Goal: Navigation & Orientation: Find specific page/section

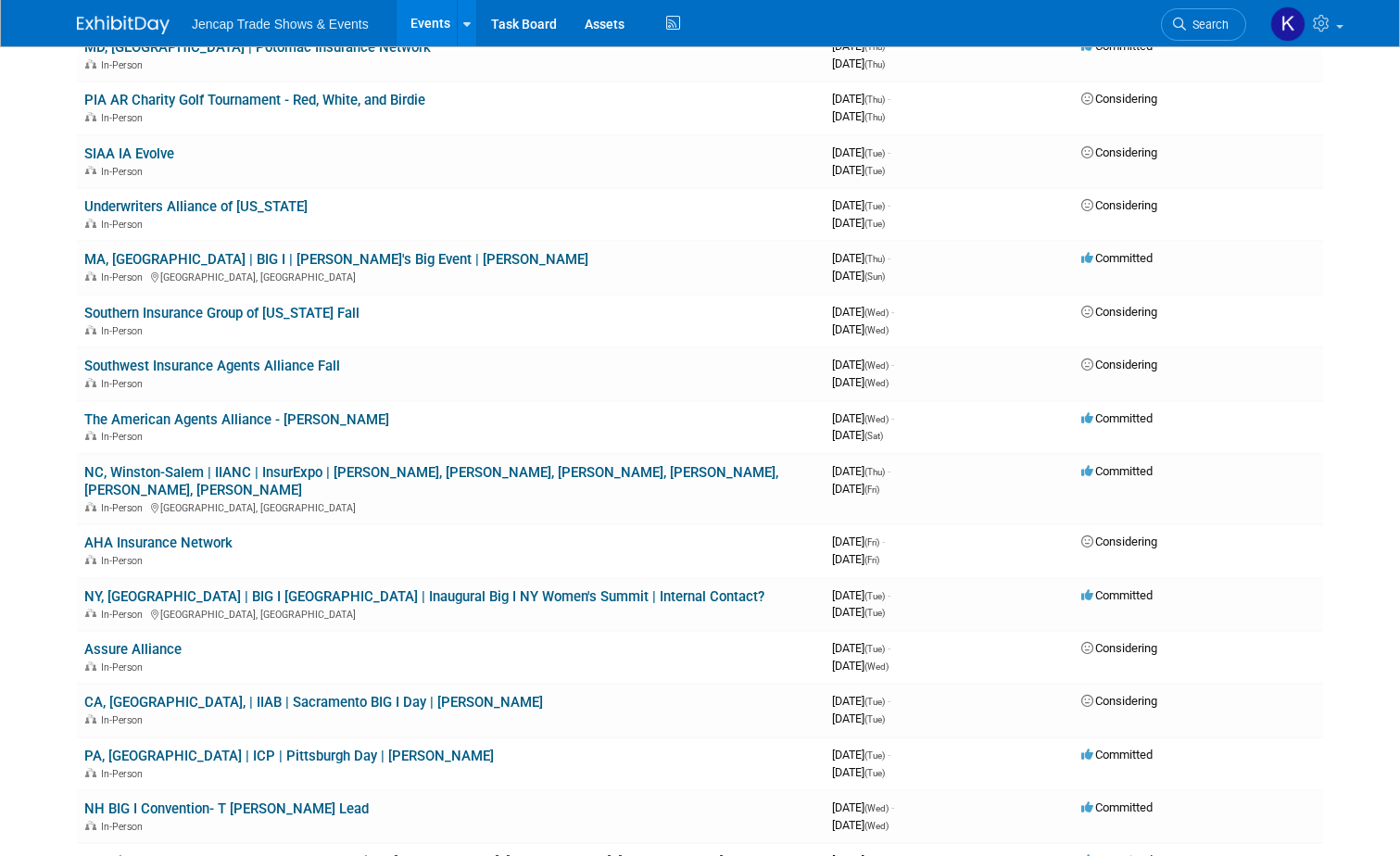
scroll to position [499, 0]
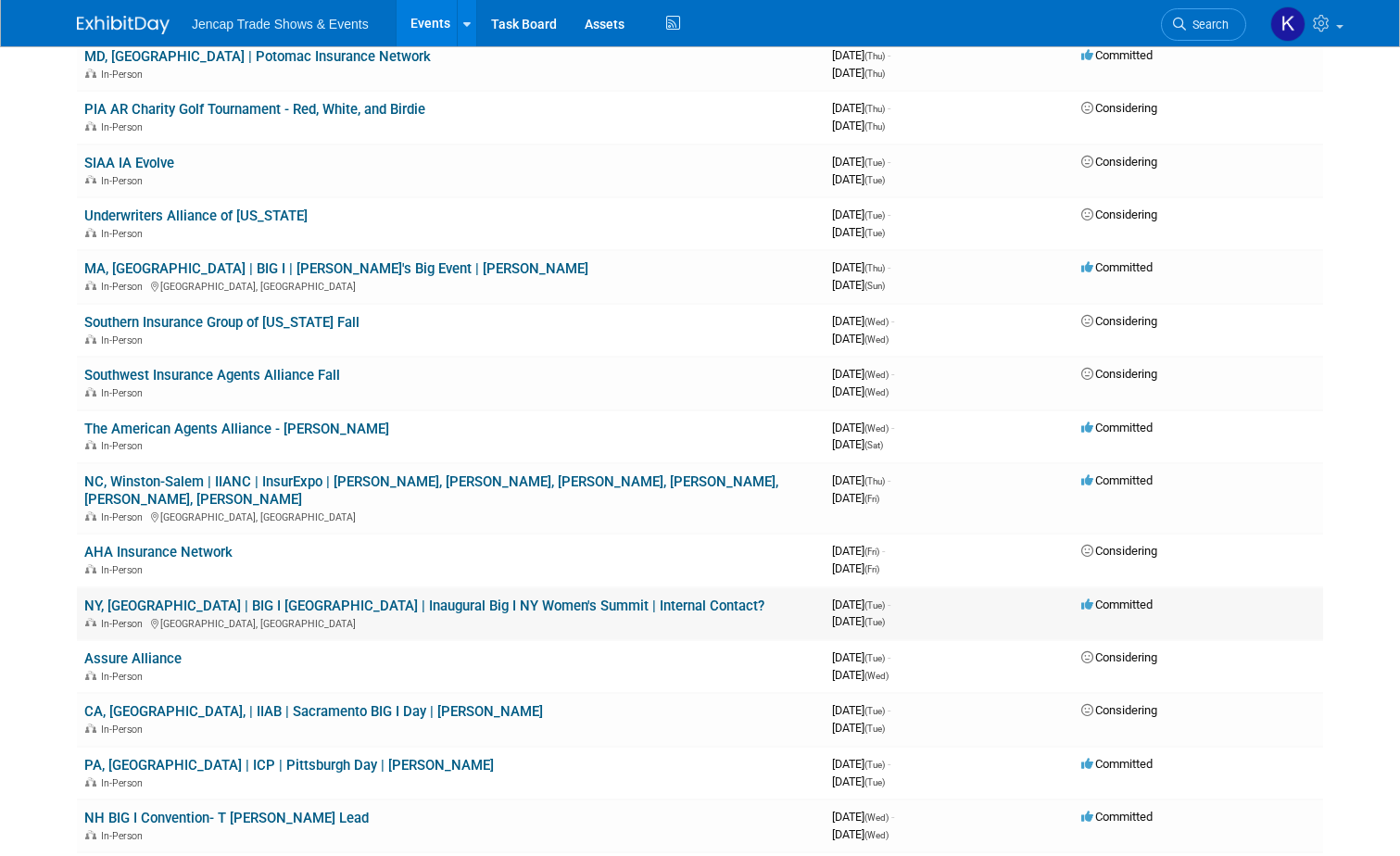
click at [366, 597] on link "NY, [GEOGRAPHIC_DATA] | BIG I [GEOGRAPHIC_DATA] | Inaugural Big I NY Women's Su…" at bounding box center [423, 606] width 680 height 17
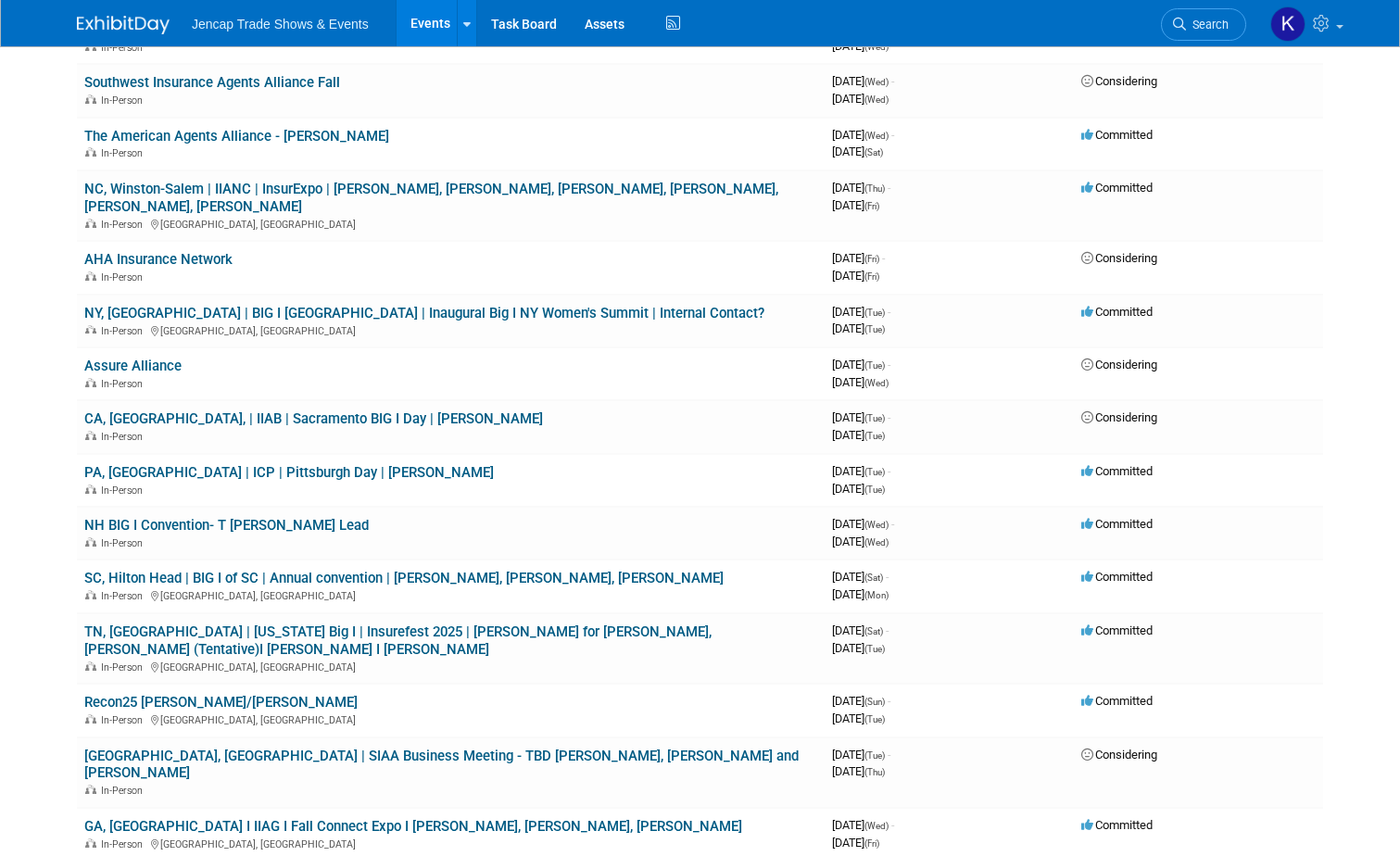
scroll to position [808, 0]
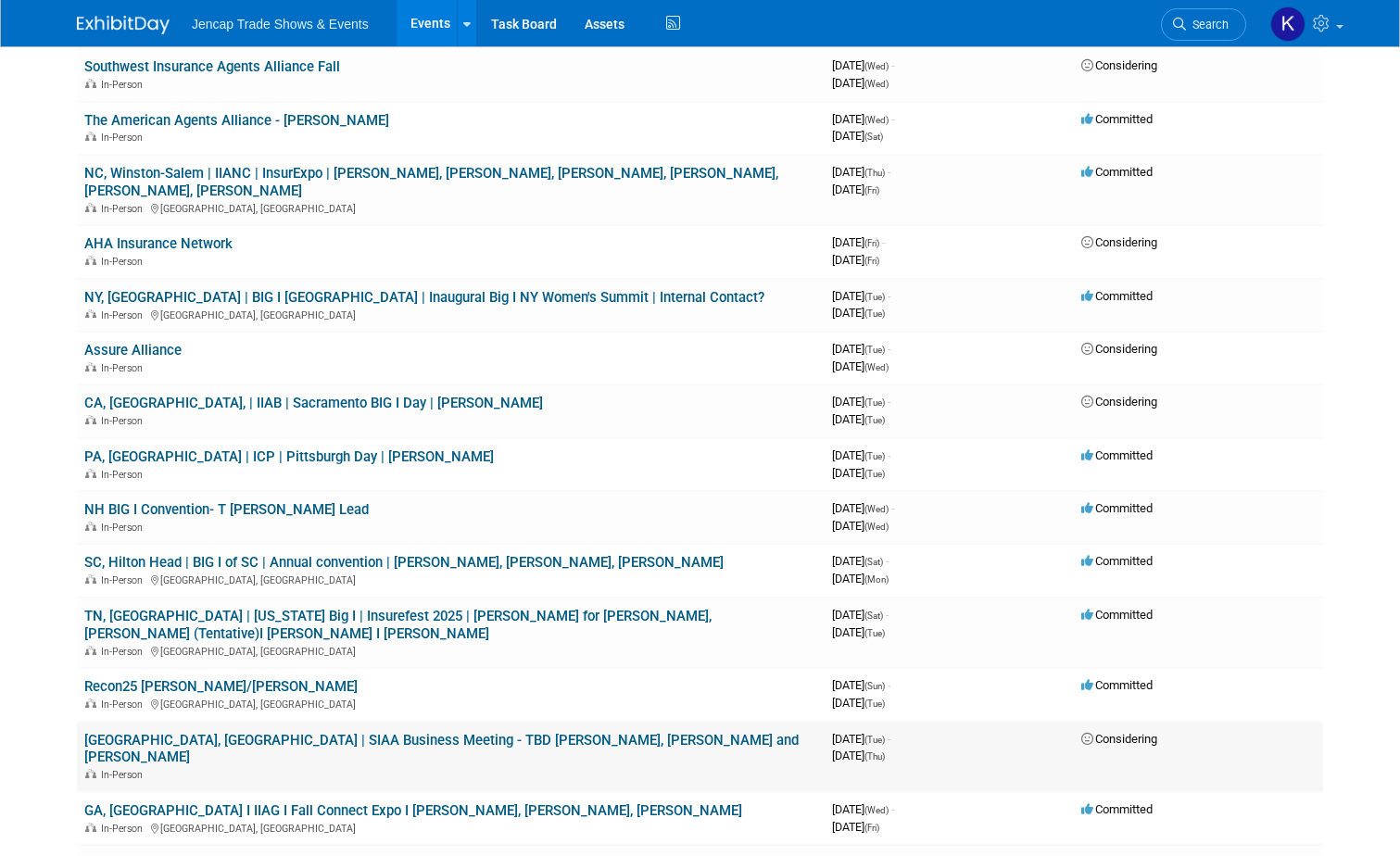
click at [429, 731] on link "[GEOGRAPHIC_DATA], [GEOGRAPHIC_DATA] | SIAA Business Meeting - TBD [PERSON_NAME…" at bounding box center [441, 748] width 715 height 34
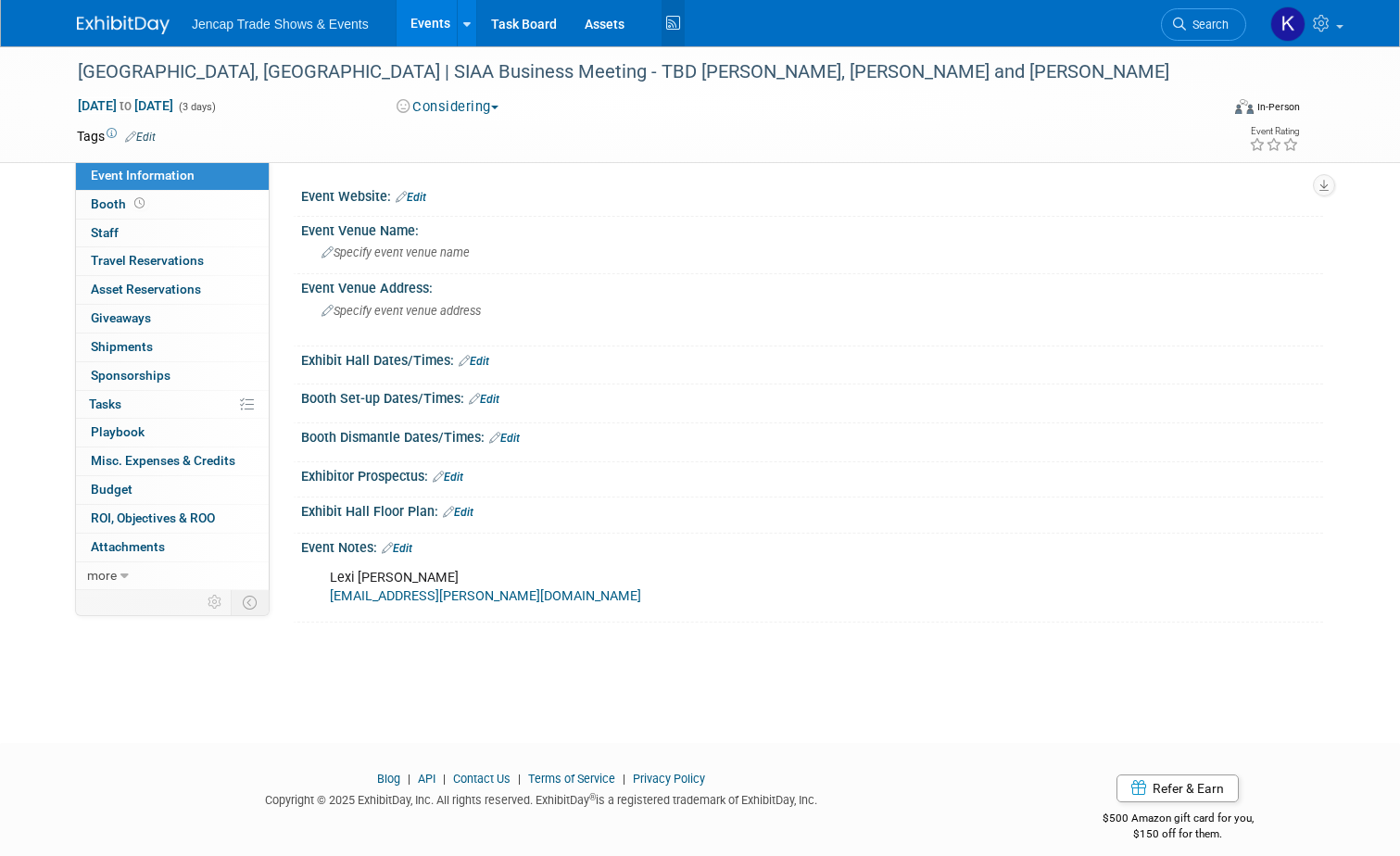
scroll to position [17, 0]
